Goal: Information Seeking & Learning: Learn about a topic

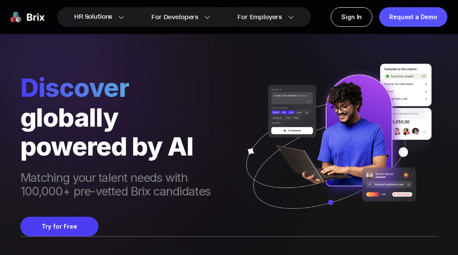
scroll to position [3426, 0]
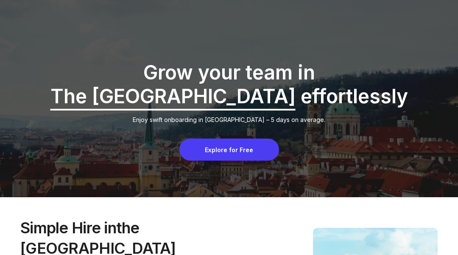
scroll to position [3998, 0]
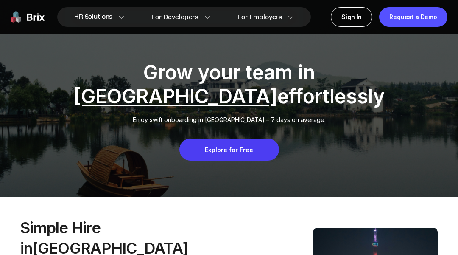
scroll to position [4057, 0]
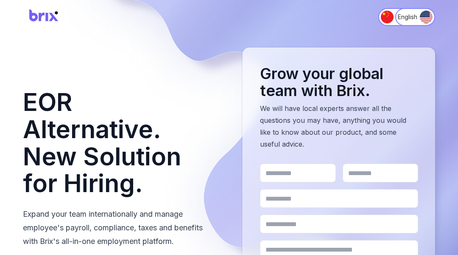
scroll to position [1876, 0]
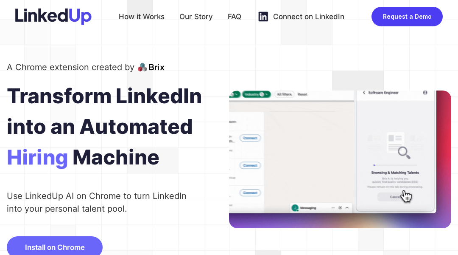
scroll to position [2332, 0]
